Goal: Complete application form

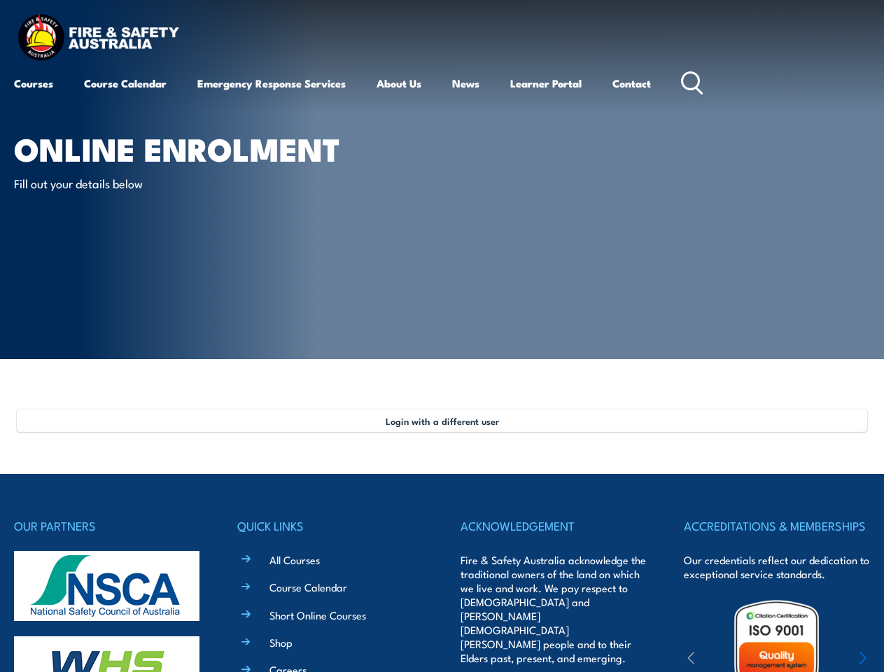
select select "Ms"
type input "[PERSON_NAME]"
type input "Kalapura"
type input "[DATE]"
type input "J2FJLV4W5H"
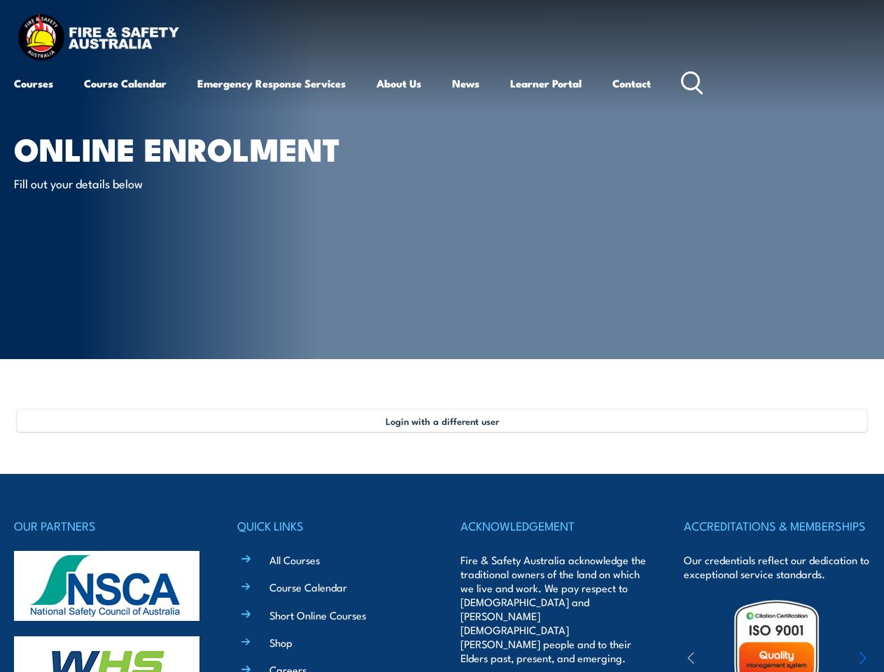
select select "F"
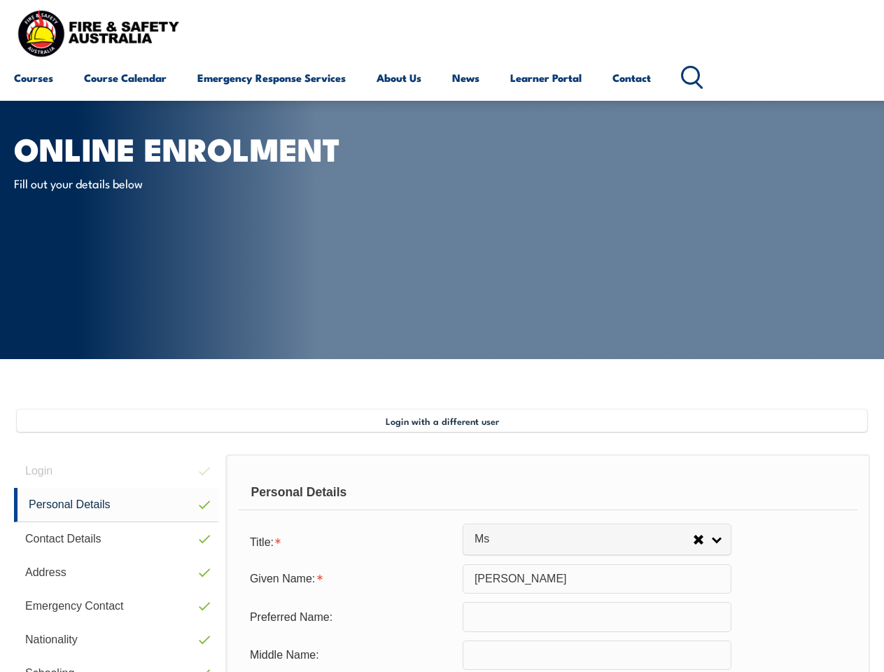
scroll to position [276, 0]
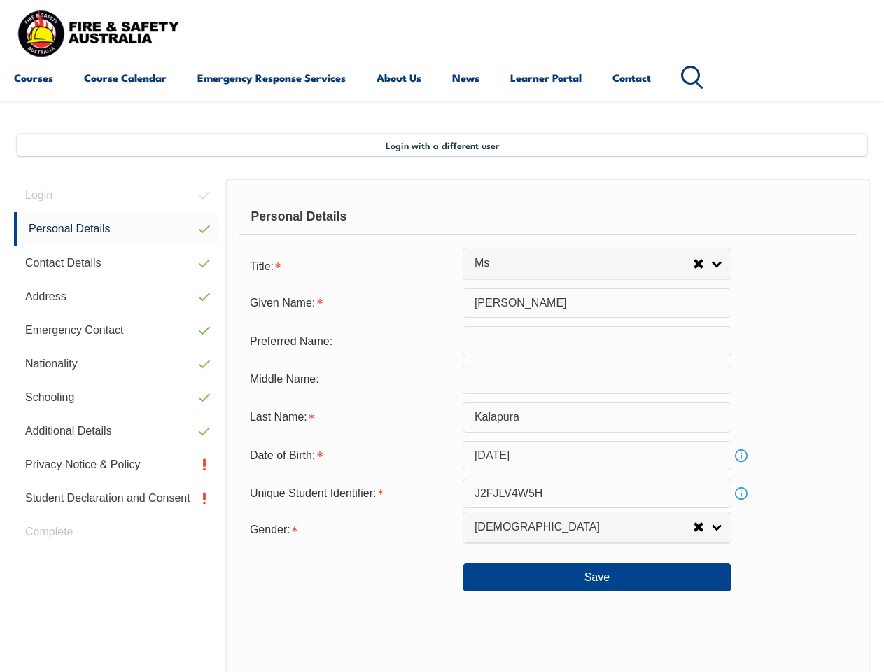
click at [441, 198] on div "Personal Details Title: Mr Mrs Ms Miss Other Ms Given Name: [PERSON_NAME] Prefe…" at bounding box center [548, 484] width 644 height 613
click at [441, 145] on span "Login with a different user" at bounding box center [441, 144] width 113 height 11
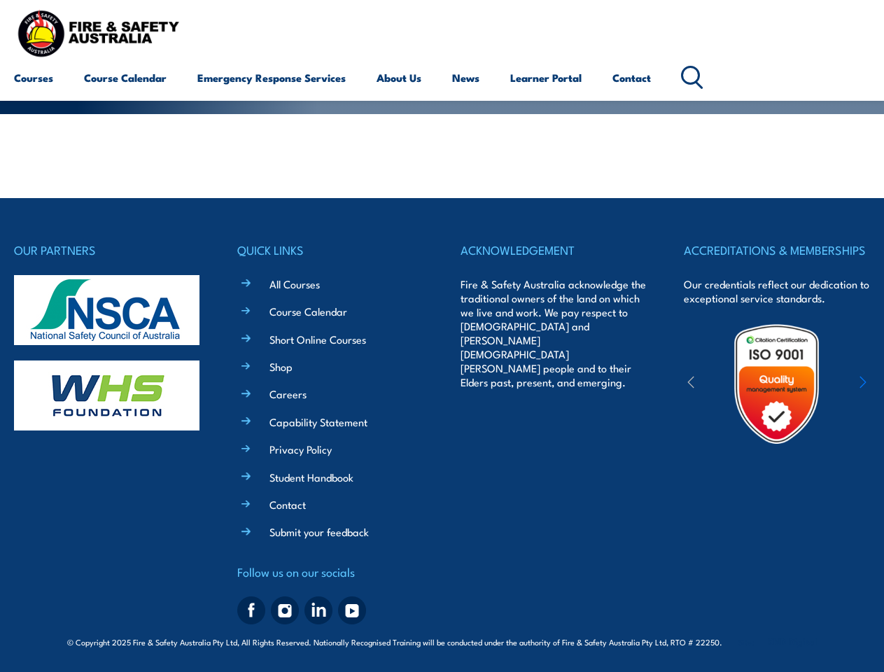
click at [116, 195] on section "Login with a different user Login Personal Details Contact Details Address Emer…" at bounding box center [442, 156] width 884 height 84
click at [116, 229] on div "OUR PARTNERS QUICK LINKS All Courses Course Calendar Short Online Courses Shop …" at bounding box center [442, 424] width 856 height 453
click at [116, 263] on div "OUR PARTNERS" at bounding box center [107, 435] width 186 height 390
click at [116, 297] on img at bounding box center [106, 310] width 185 height 70
click at [116, 330] on img at bounding box center [106, 310] width 185 height 70
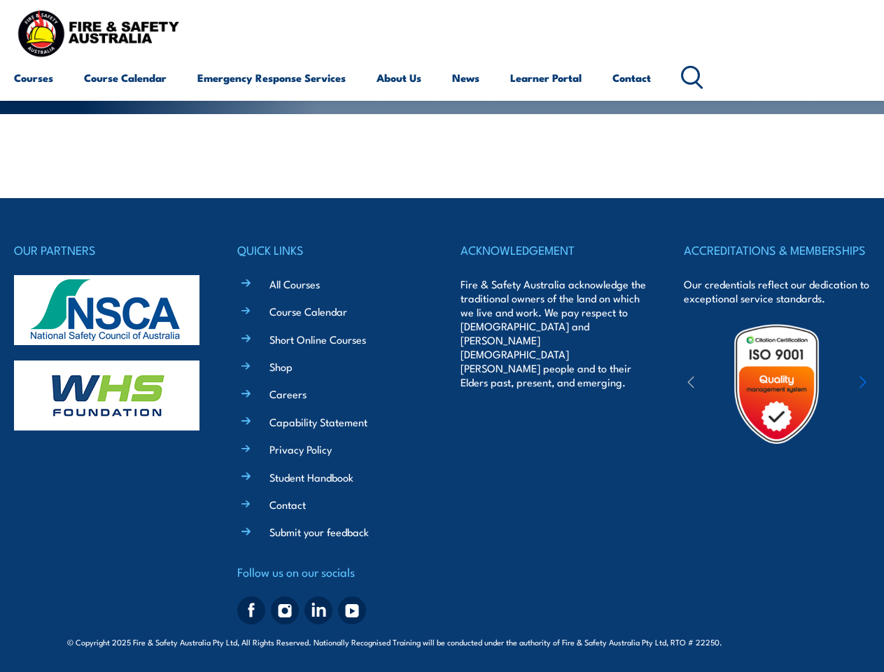
click at [116, 364] on img at bounding box center [106, 395] width 185 height 70
click at [116, 397] on img at bounding box center [106, 395] width 185 height 70
